Goal: Use online tool/utility: Utilize a website feature to perform a specific function

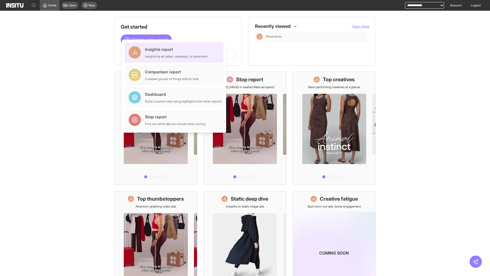
click at [175, 52] on div "Insights report Insights by ad, adset, campaign, or placement" at bounding box center [176, 52] width 63 height 12
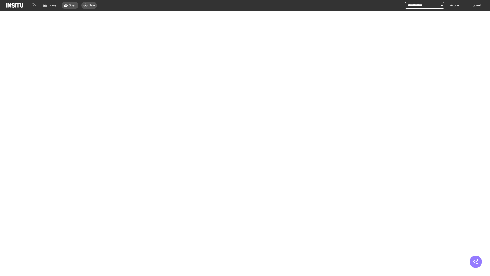
select select "**"
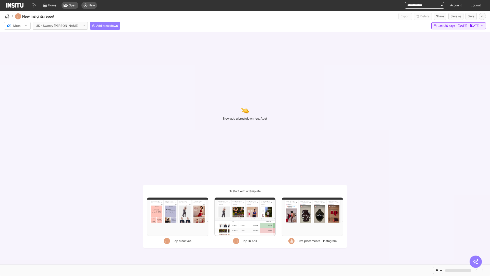
click at [447, 26] on span "Last 30 days - [DATE] - [DATE]" at bounding box center [459, 26] width 42 height 4
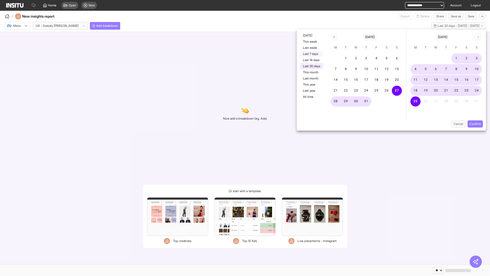
click at [311, 54] on button "Last 7 days" at bounding box center [311, 54] width 23 height 6
